Goal: Navigation & Orientation: Find specific page/section

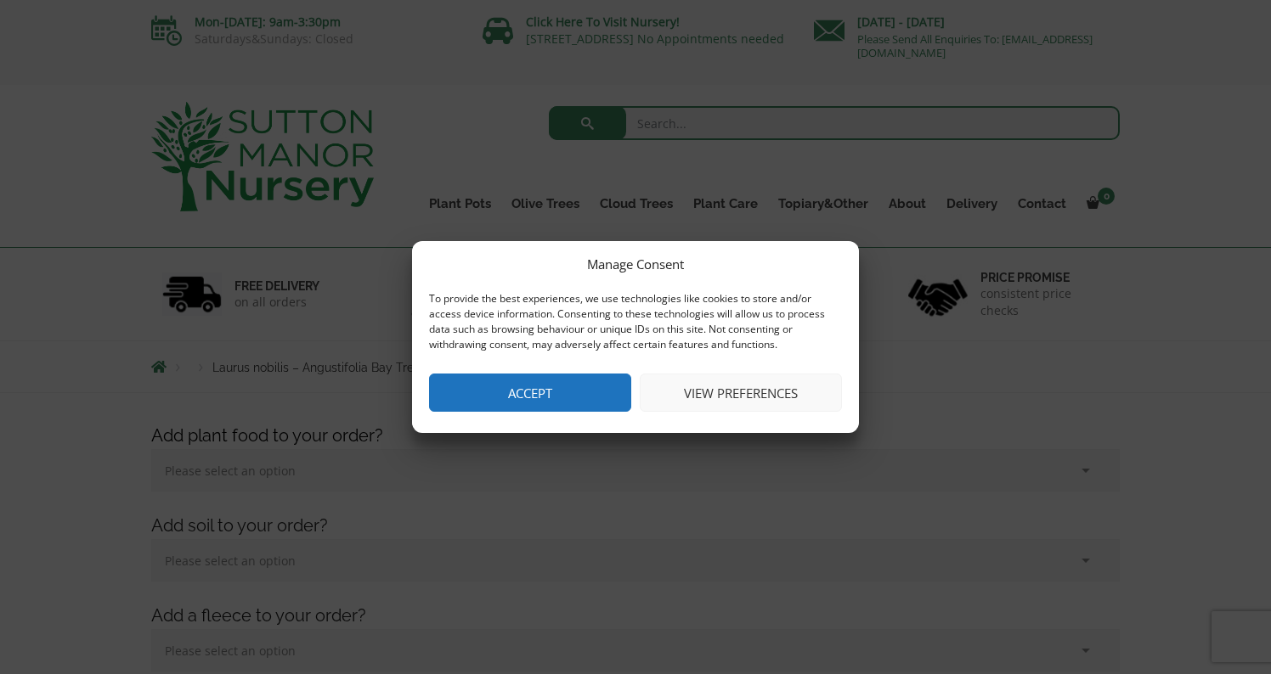
click at [582, 392] on button "Accept" at bounding box center [530, 393] width 202 height 38
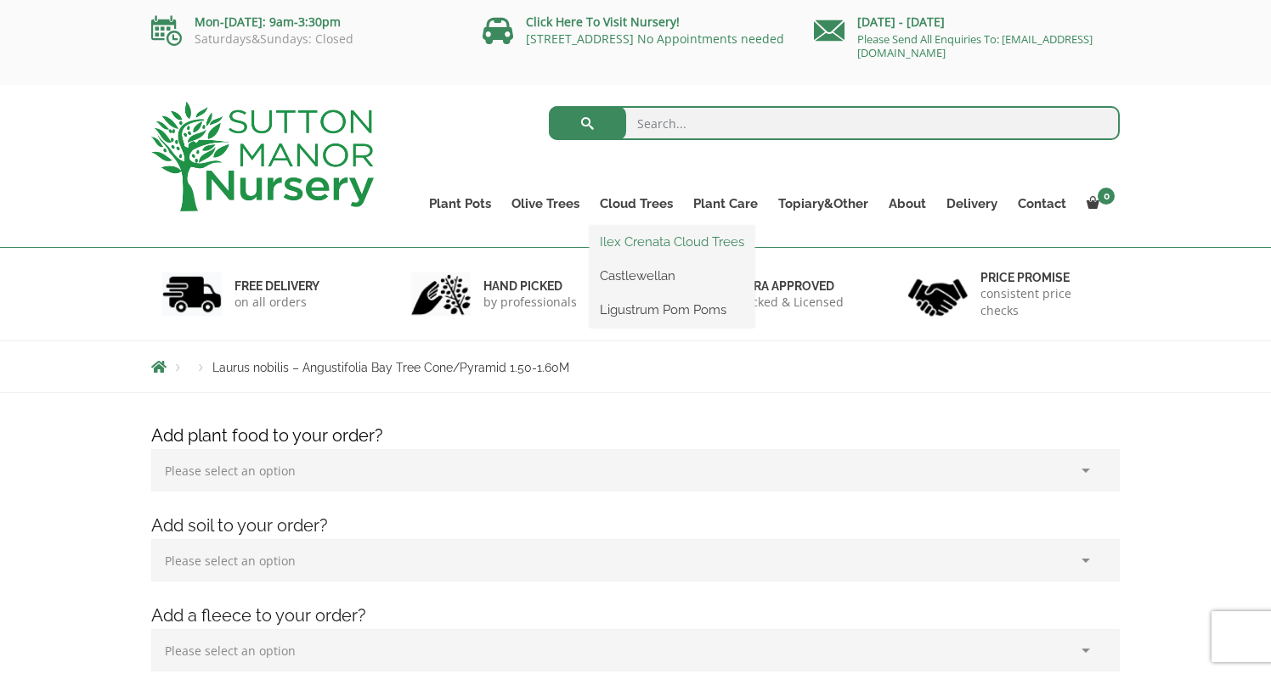
click at [640, 241] on link "Ilex Crenata Cloud Trees" at bounding box center [671, 241] width 165 height 25
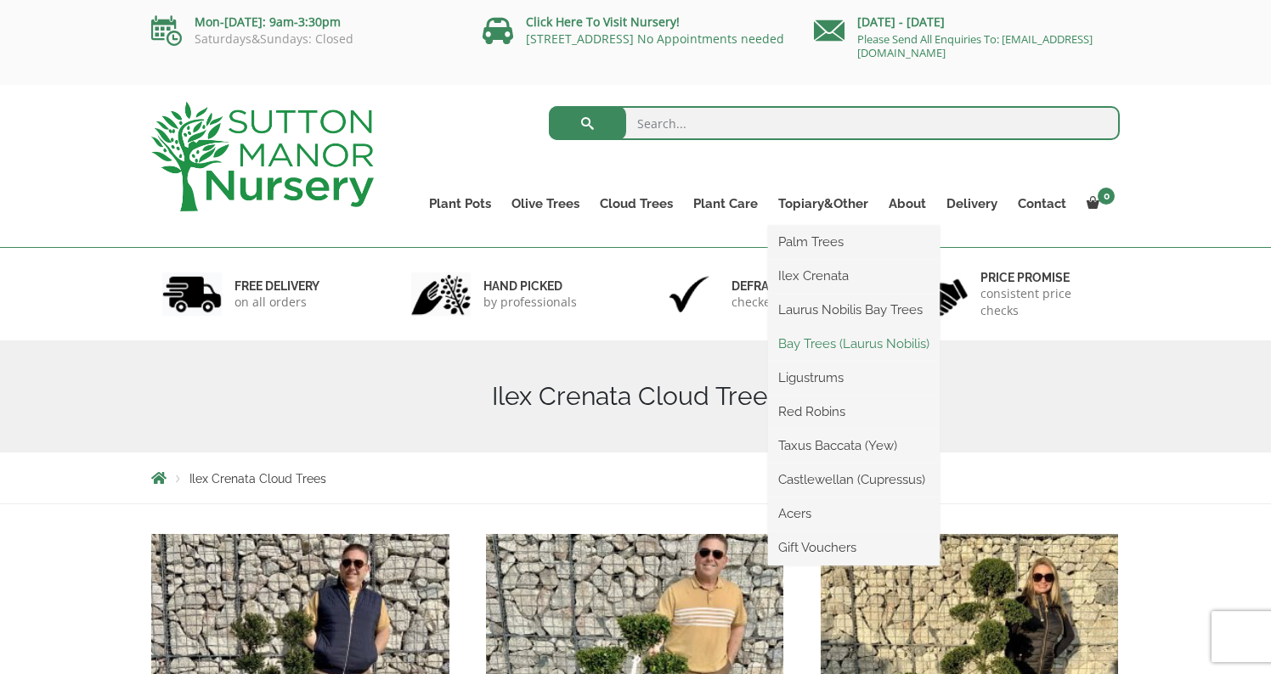
click at [832, 347] on link "Bay Trees (Laurus Nobilis)" at bounding box center [854, 343] width 172 height 25
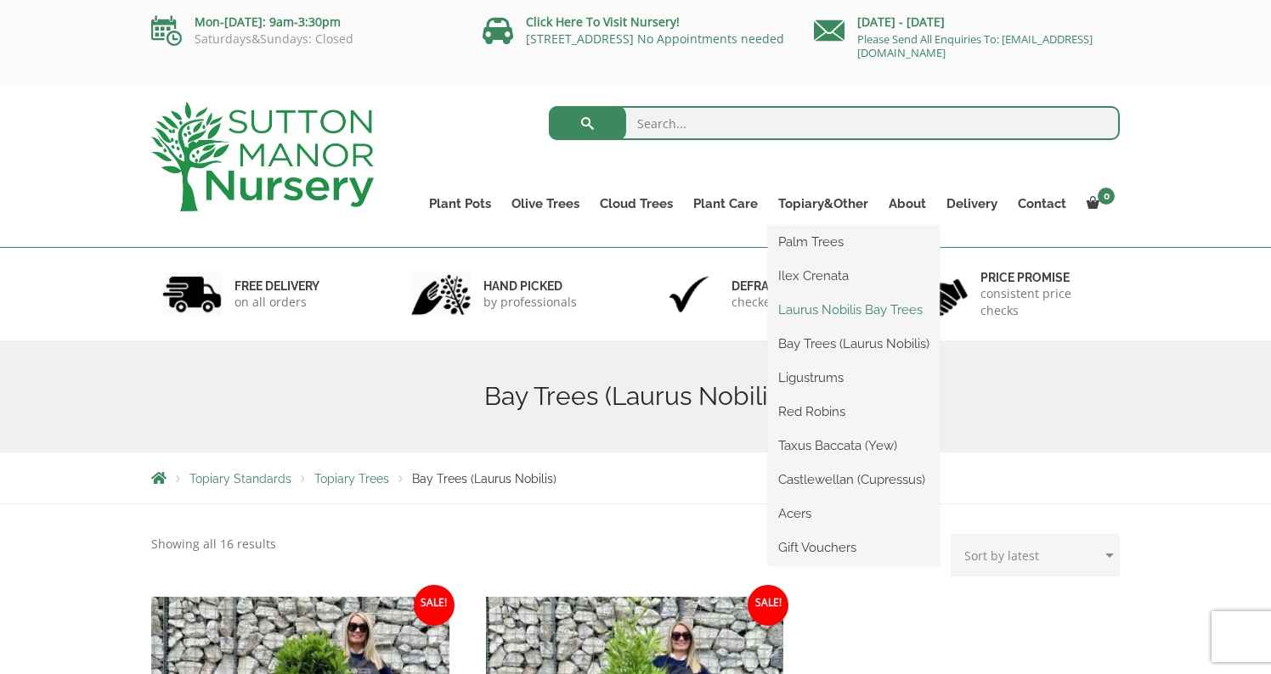
click at [826, 312] on link "Laurus Nobilis Bay Trees" at bounding box center [854, 309] width 172 height 25
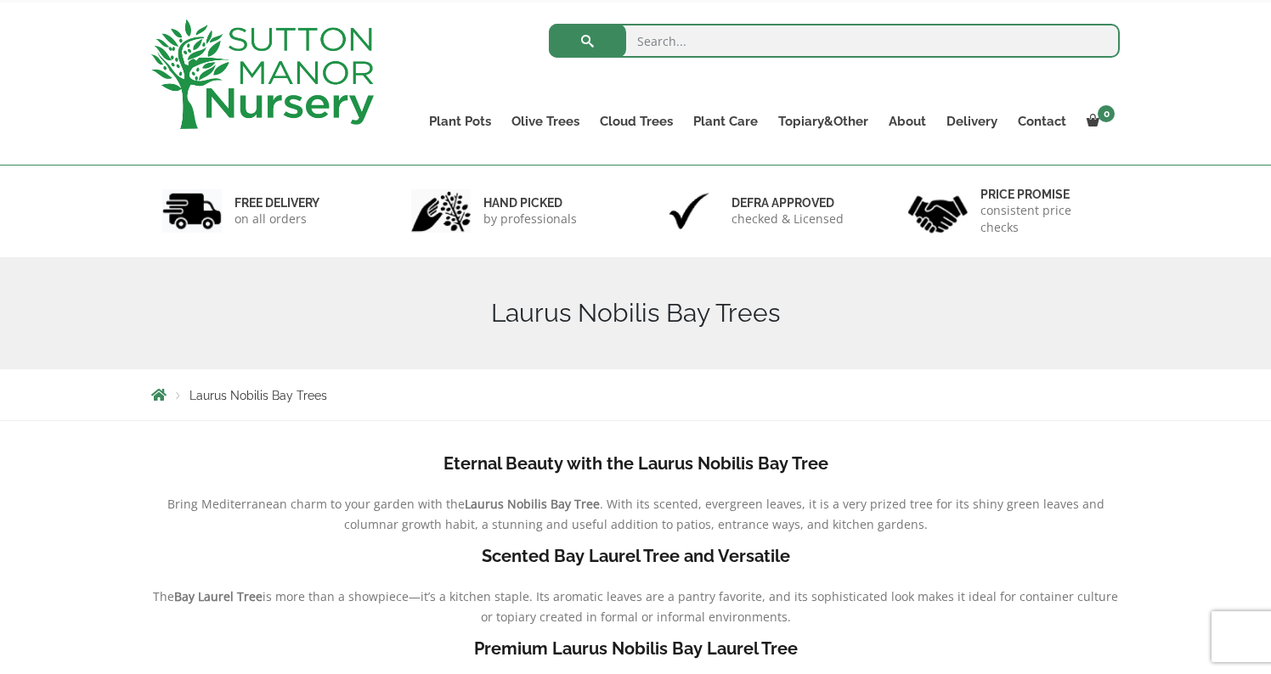
scroll to position [77, 0]
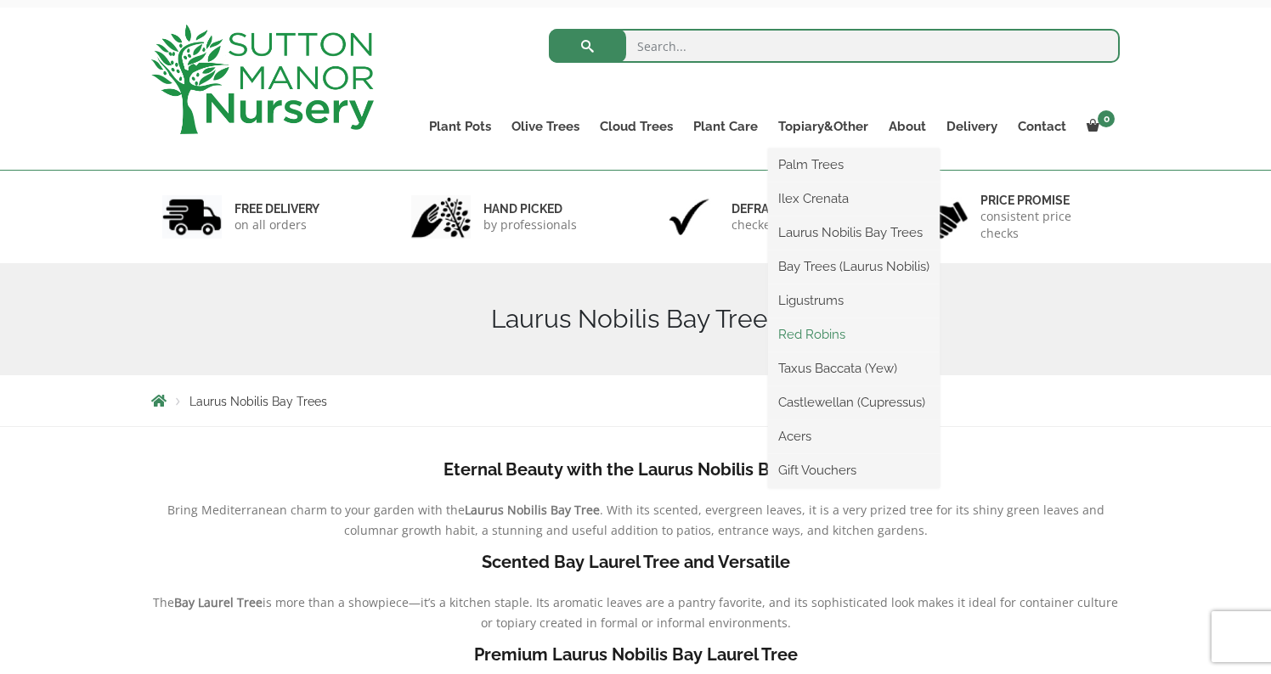
click at [826, 337] on link "Red Robins" at bounding box center [854, 334] width 172 height 25
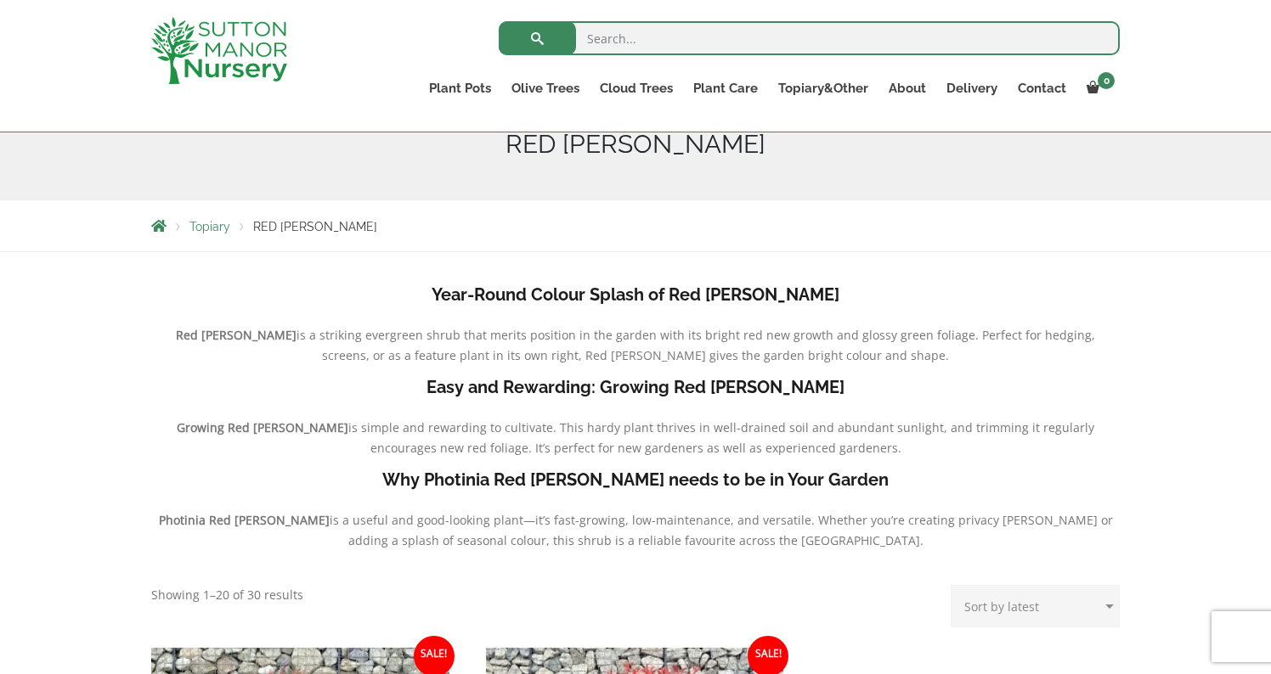
scroll to position [144, 0]
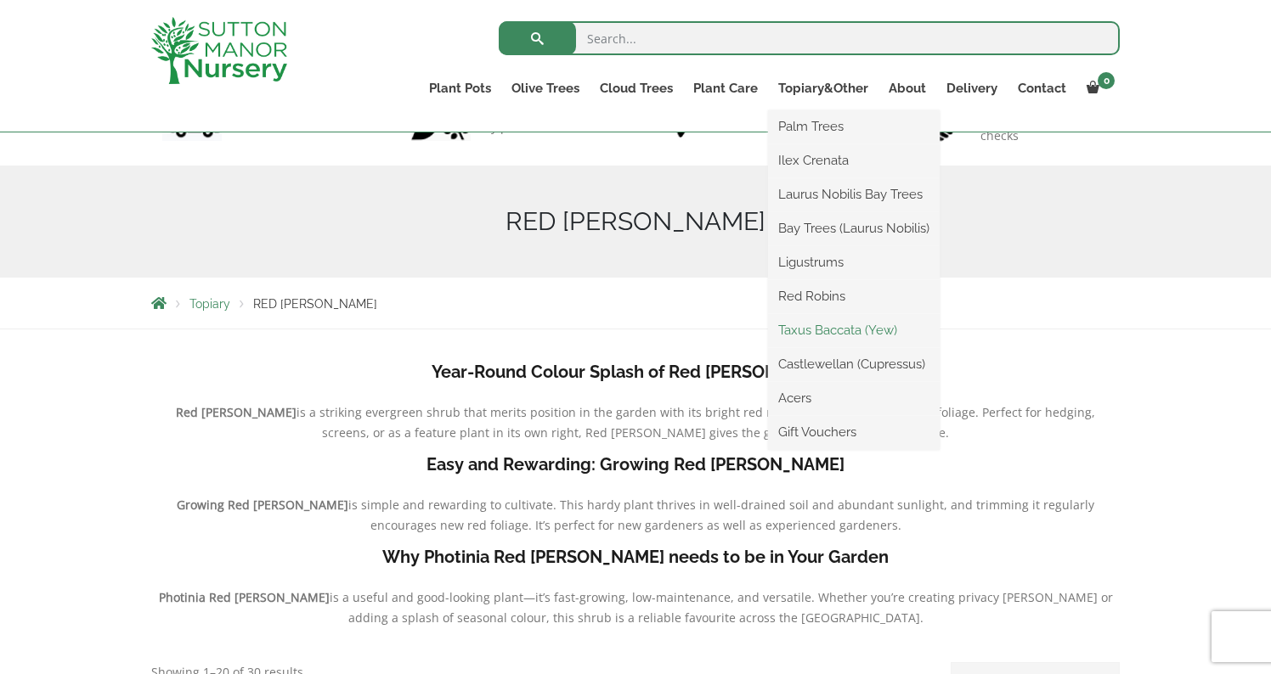
click at [848, 333] on link "Taxus Baccata (Yew)" at bounding box center [854, 330] width 172 height 25
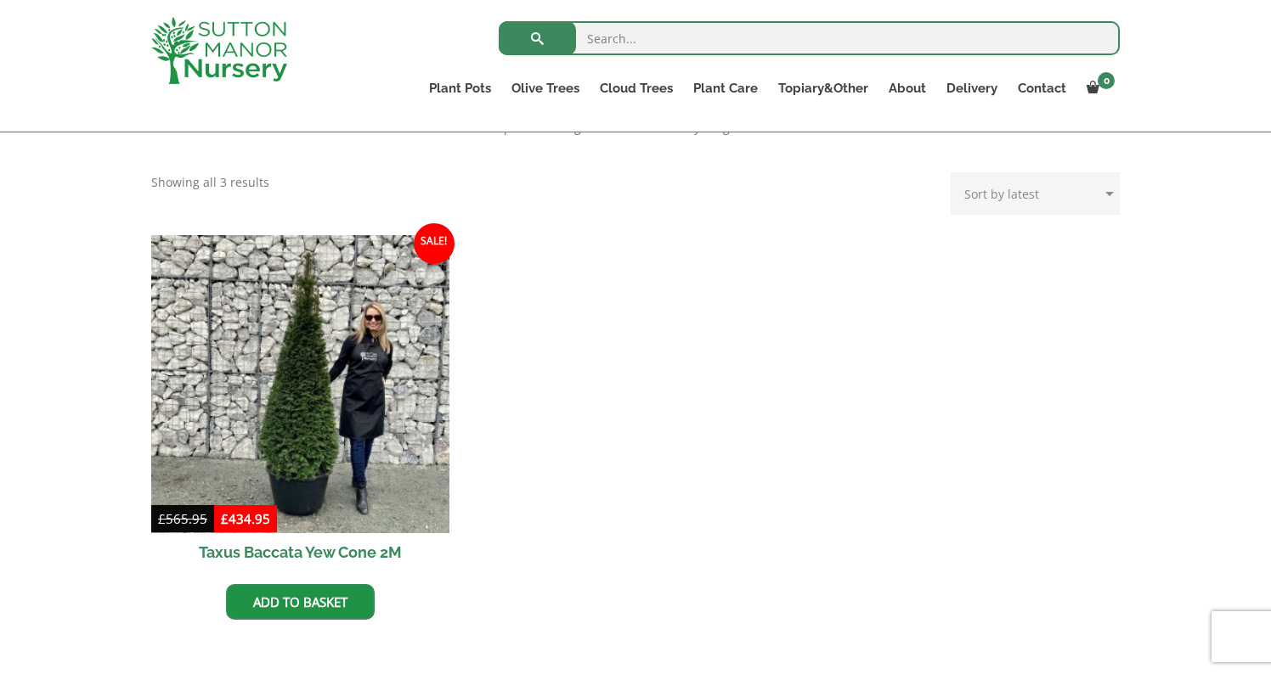
scroll to position [634, 0]
